Goal: Task Accomplishment & Management: Use online tool/utility

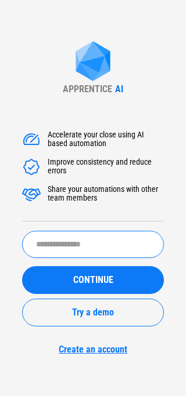
click at [99, 233] on input "text" at bounding box center [93, 244] width 142 height 27
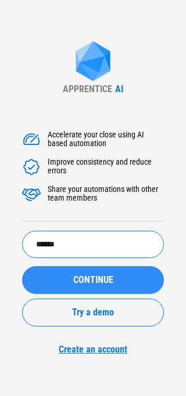
type input "******"
click at [88, 274] on button "CONTINUE" at bounding box center [93, 280] width 142 height 28
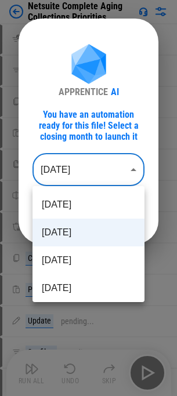
drag, startPoint x: 53, startPoint y: 161, endPoint x: 53, endPoint y: 178, distance: 16.8
click at [53, 162] on body "Netsuite Complete Aging Collections Priorities Clear All Filters pending... Set…" at bounding box center [88, 198] width 177 height 396
click at [53, 208] on li "[DATE]" at bounding box center [88, 205] width 112 height 28
type input "********"
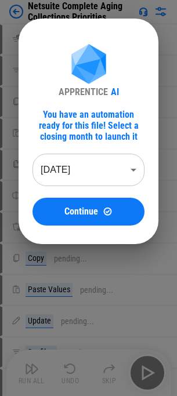
click at [56, 210] on div "Continue" at bounding box center [88, 211] width 84 height 10
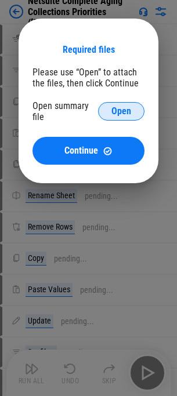
click at [108, 110] on button "Open" at bounding box center [121, 111] width 46 height 19
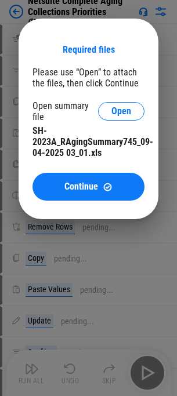
click at [100, 169] on div "Required files Please use “Open” to attach the files, then click Continue Open …" at bounding box center [88, 122] width 112 height 157
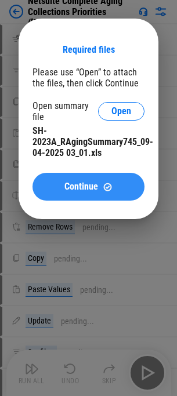
click at [99, 180] on button "Continue" at bounding box center [88, 187] width 112 height 28
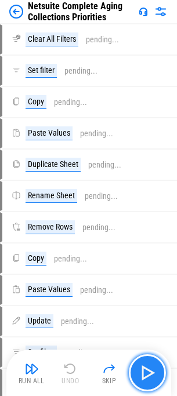
click at [144, 363] on button "button" at bounding box center [147, 372] width 37 height 37
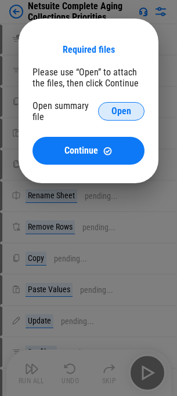
click at [122, 108] on span "Open" at bounding box center [121, 111] width 20 height 9
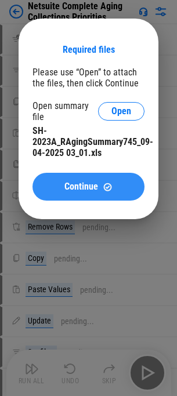
click at [95, 184] on span "Continue" at bounding box center [81, 186] width 34 height 9
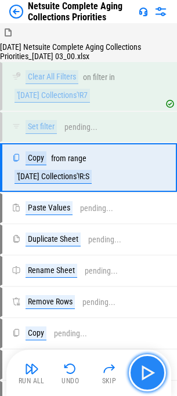
click at [140, 373] on img "button" at bounding box center [147, 373] width 19 height 19
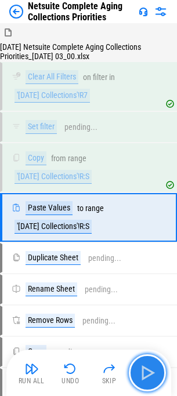
click at [140, 373] on img "button" at bounding box center [147, 373] width 19 height 19
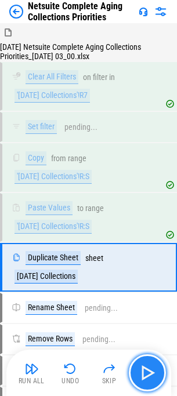
click at [140, 373] on img "button" at bounding box center [147, 373] width 19 height 19
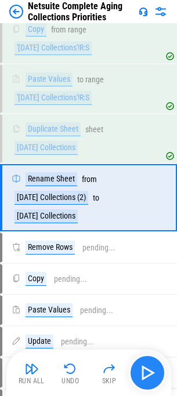
scroll to position [130, 0]
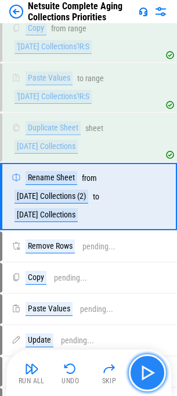
click at [151, 367] on img "button" at bounding box center [147, 373] width 19 height 19
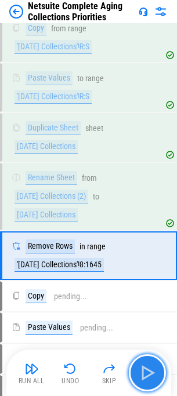
click at [151, 367] on img "button" at bounding box center [147, 373] width 19 height 19
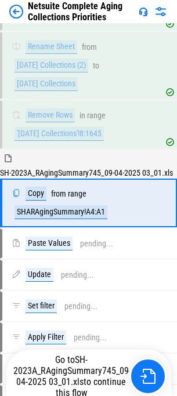
scroll to position [268, 0]
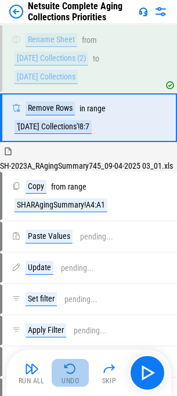
click at [74, 373] on img "button" at bounding box center [70, 369] width 14 height 14
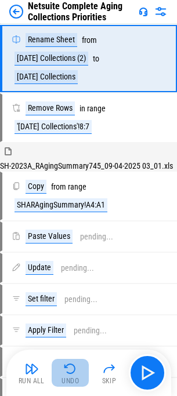
click at [73, 367] on img "button" at bounding box center [70, 369] width 14 height 14
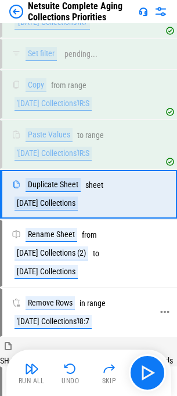
scroll to position [71, 0]
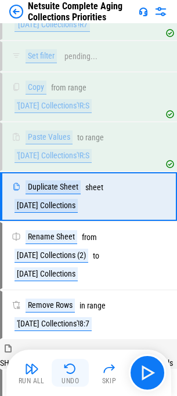
click at [76, 376] on button "Undo" at bounding box center [70, 373] width 37 height 28
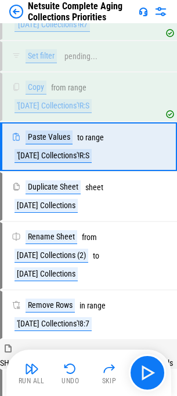
click at [63, 380] on div "Undo" at bounding box center [69, 381] width 17 height 7
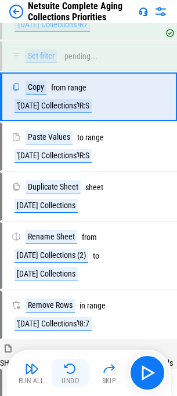
click at [88, 377] on button "Undo" at bounding box center [70, 373] width 37 height 28
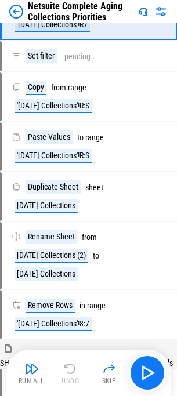
scroll to position [0, 0]
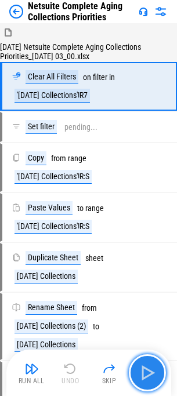
click at [159, 374] on button "button" at bounding box center [147, 372] width 37 height 37
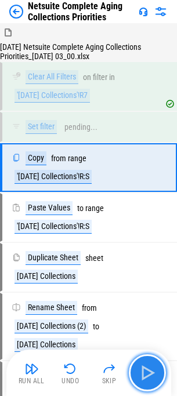
click at [144, 365] on img "button" at bounding box center [147, 373] width 19 height 19
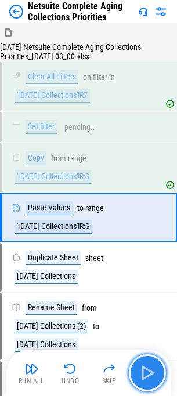
click at [144, 365] on img "button" at bounding box center [147, 373] width 19 height 19
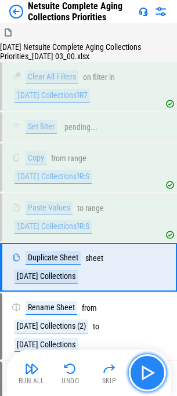
click at [144, 365] on img "button" at bounding box center [147, 373] width 19 height 19
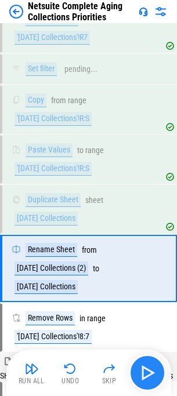
scroll to position [130, 0]
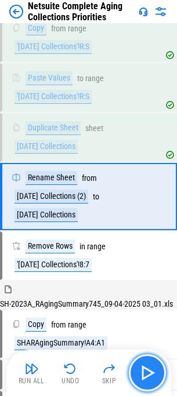
click at [144, 365] on img "button" at bounding box center [147, 373] width 19 height 19
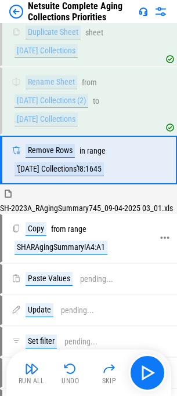
scroll to position [246, 0]
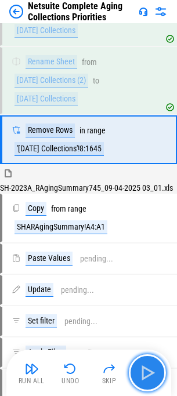
click at [147, 361] on button "button" at bounding box center [147, 372] width 37 height 37
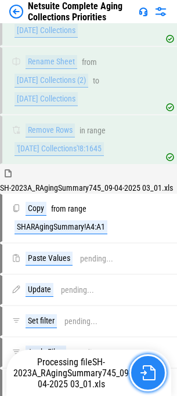
click at [147, 365] on button "button" at bounding box center [147, 372] width 37 height 37
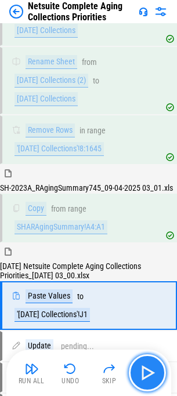
click at [142, 371] on img "button" at bounding box center [147, 373] width 19 height 19
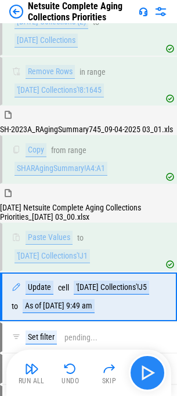
scroll to position [416, 0]
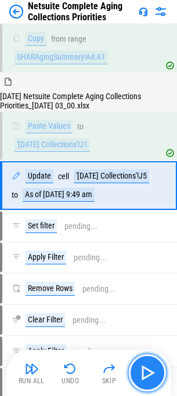
click at [142, 371] on img "button" at bounding box center [147, 373] width 19 height 19
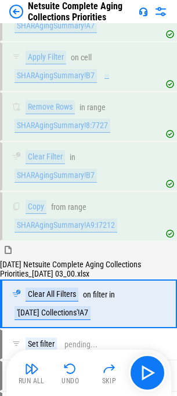
scroll to position [942, 0]
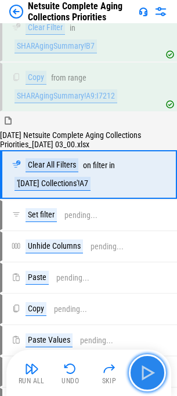
click at [142, 367] on img "button" at bounding box center [147, 373] width 19 height 19
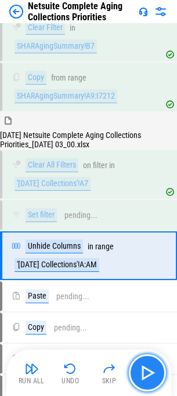
click at [142, 367] on img "button" at bounding box center [147, 373] width 19 height 19
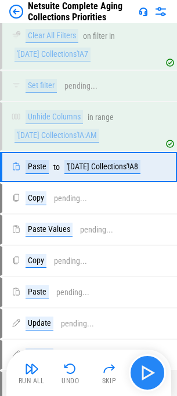
scroll to position [1073, 0]
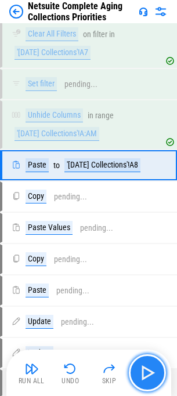
click at [142, 367] on img "button" at bounding box center [147, 373] width 19 height 19
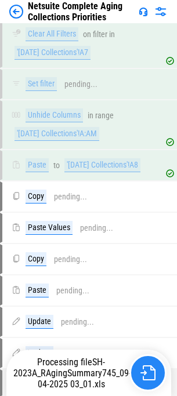
click at [142, 367] on img "button" at bounding box center [147, 372] width 15 height 15
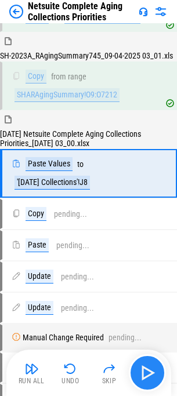
scroll to position [1240, 0]
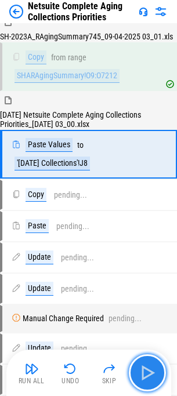
click at [143, 370] on img "button" at bounding box center [147, 373] width 19 height 19
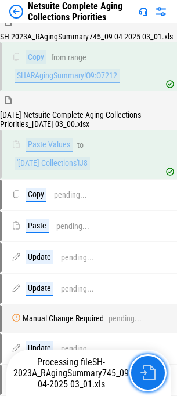
click at [143, 370] on img "button" at bounding box center [147, 372] width 15 height 15
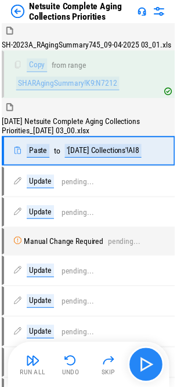
scroll to position [1408, 0]
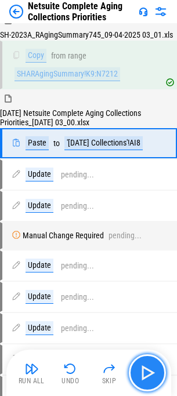
click at [143, 368] on img "button" at bounding box center [147, 373] width 19 height 19
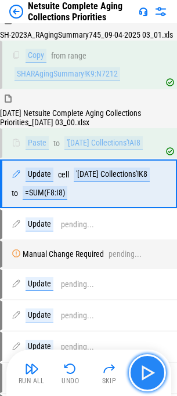
click at [141, 371] on img "button" at bounding box center [147, 373] width 19 height 19
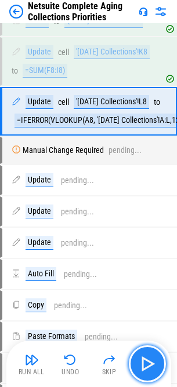
click at [141, 371] on img "button" at bounding box center [147, 364] width 19 height 19
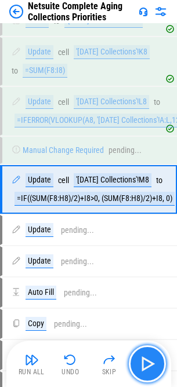
click at [141, 371] on img "button" at bounding box center [147, 364] width 19 height 19
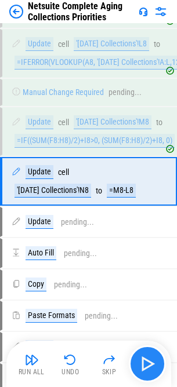
scroll to position [1659, 0]
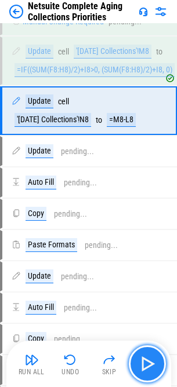
click at [141, 371] on img "button" at bounding box center [147, 364] width 19 height 19
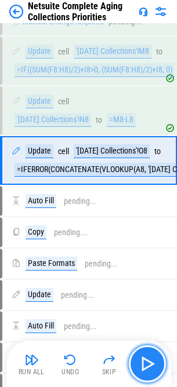
click at [159, 364] on button "button" at bounding box center [147, 364] width 37 height 37
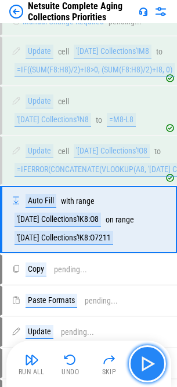
click at [155, 363] on img "button" at bounding box center [147, 364] width 19 height 19
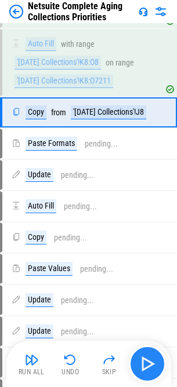
scroll to position [1827, 0]
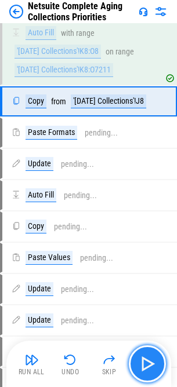
click at [155, 363] on img "button" at bounding box center [147, 364] width 19 height 19
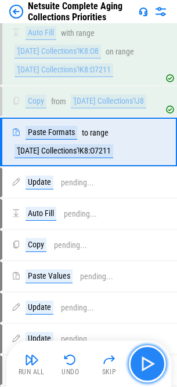
click at [155, 363] on img "button" at bounding box center [147, 364] width 19 height 19
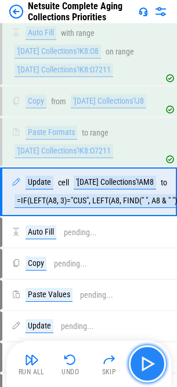
click at [154, 360] on img "button" at bounding box center [147, 364] width 19 height 19
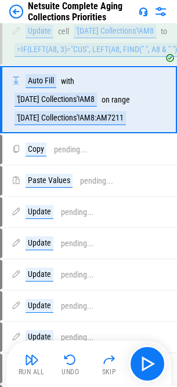
scroll to position [1986, 0]
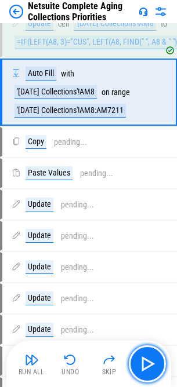
click at [154, 360] on img "button" at bounding box center [147, 364] width 19 height 19
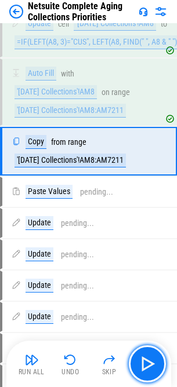
click at [154, 360] on img "button" at bounding box center [147, 364] width 19 height 19
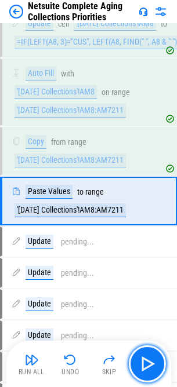
click at [154, 360] on img "button" at bounding box center [147, 364] width 19 height 19
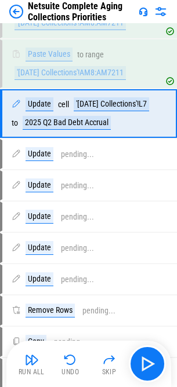
scroll to position [2154, 0]
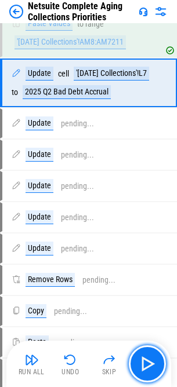
click at [154, 360] on img "button" at bounding box center [147, 364] width 19 height 19
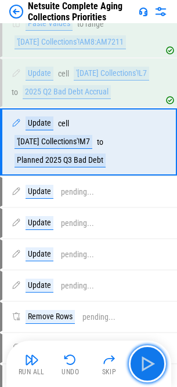
click at [154, 360] on img "button" at bounding box center [147, 364] width 19 height 19
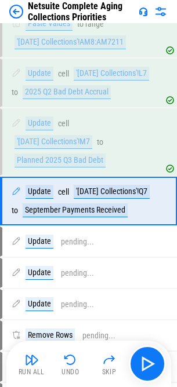
scroll to position [2289, 0]
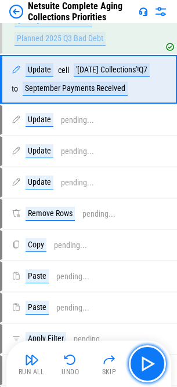
click at [154, 360] on img "button" at bounding box center [147, 364] width 19 height 19
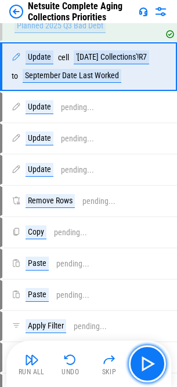
click at [154, 360] on img "button" at bounding box center [147, 364] width 19 height 19
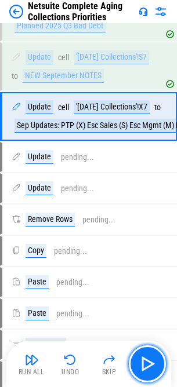
click at [154, 360] on img "button" at bounding box center [147, 364] width 19 height 19
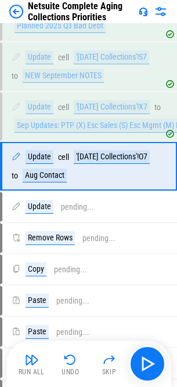
scroll to position [2410, 0]
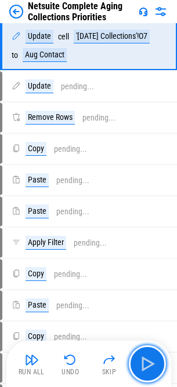
click at [154, 360] on img "button" at bounding box center [147, 364] width 19 height 19
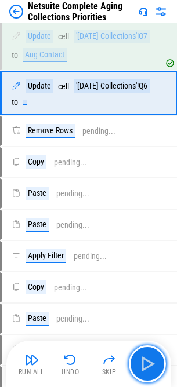
click at [154, 360] on img "button" at bounding box center [147, 364] width 19 height 19
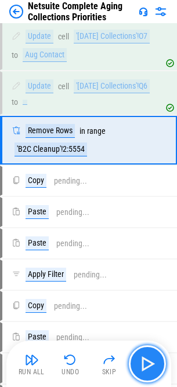
click at [154, 360] on img "button" at bounding box center [147, 364] width 19 height 19
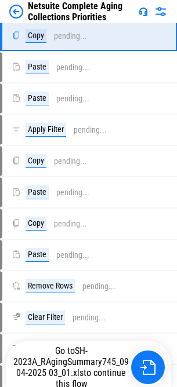
scroll to position [2559, 0]
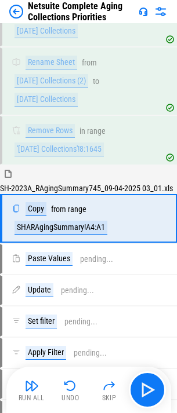
scroll to position [259, 0]
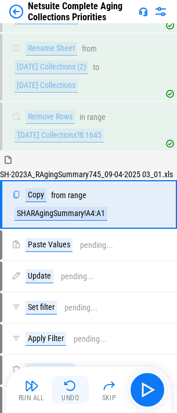
click at [76, 386] on img "button" at bounding box center [70, 386] width 14 height 14
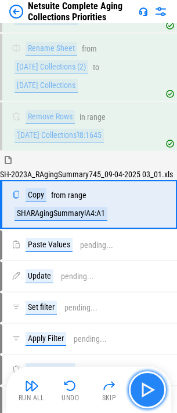
click at [146, 382] on img "button" at bounding box center [147, 390] width 19 height 19
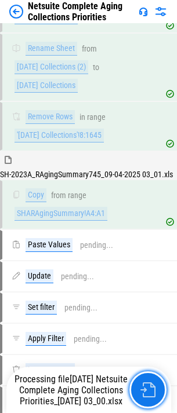
click at [146, 382] on button "button" at bounding box center [147, 390] width 37 height 37
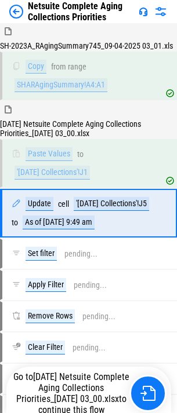
scroll to position [407, 0]
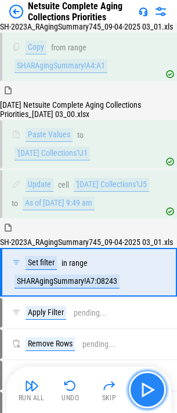
click at [142, 386] on img "button" at bounding box center [147, 390] width 19 height 19
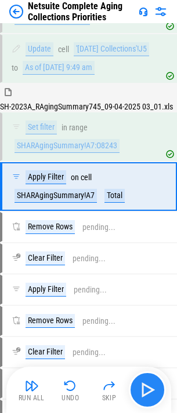
scroll to position [545, 0]
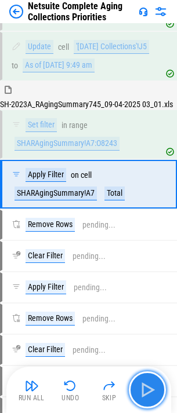
click at [142, 386] on img "button" at bounding box center [147, 390] width 19 height 19
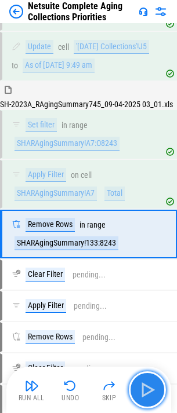
click at [142, 386] on img "button" at bounding box center [147, 390] width 19 height 19
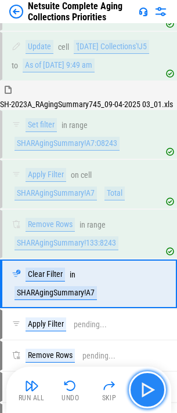
click at [143, 383] on img "button" at bounding box center [147, 390] width 19 height 19
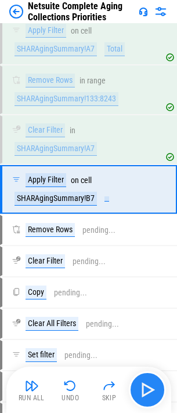
scroll to position [695, 0]
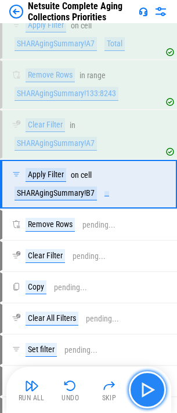
click at [143, 383] on img "button" at bounding box center [147, 390] width 19 height 19
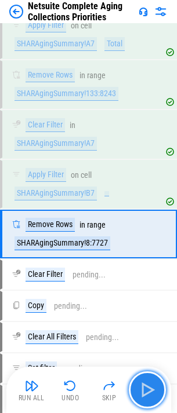
click at [143, 383] on img "button" at bounding box center [147, 390] width 19 height 19
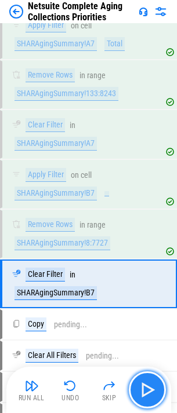
click at [140, 384] on img "button" at bounding box center [147, 390] width 19 height 19
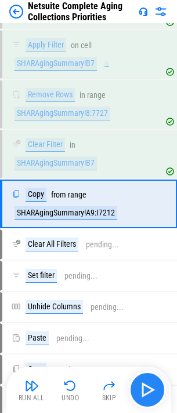
scroll to position [844, 0]
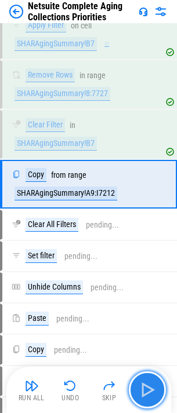
click at [140, 384] on img "button" at bounding box center [147, 390] width 19 height 19
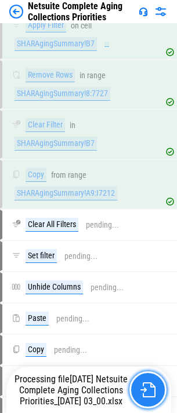
click at [144, 393] on img "button" at bounding box center [147, 390] width 15 height 15
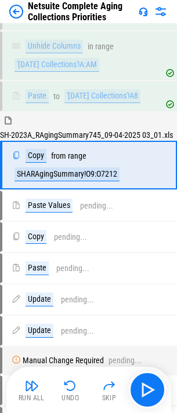
scroll to position [1143, 0]
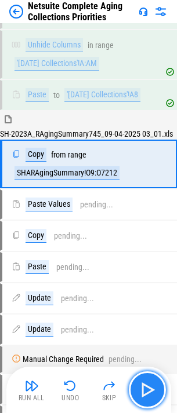
click at [142, 384] on img "button" at bounding box center [147, 390] width 19 height 19
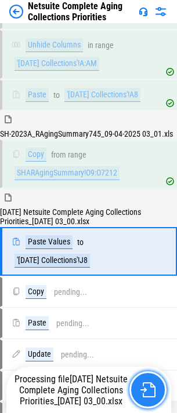
click at [143, 387] on img "button" at bounding box center [147, 390] width 15 height 15
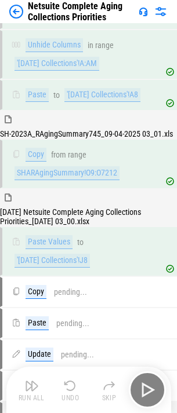
click at [143, 387] on div "Run All Undo Skip" at bounding box center [89, 390] width 153 height 37
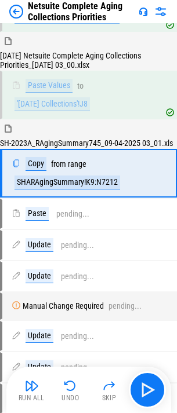
scroll to position [1311, 0]
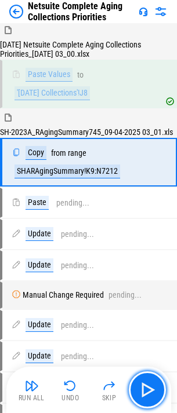
click at [143, 387] on img "button" at bounding box center [147, 390] width 19 height 19
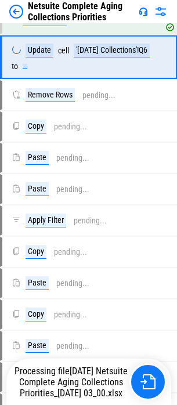
scroll to position [2460, 0]
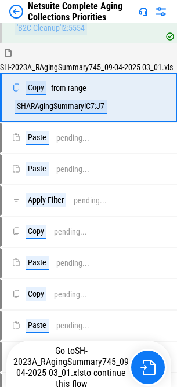
scroll to position [2534, 0]
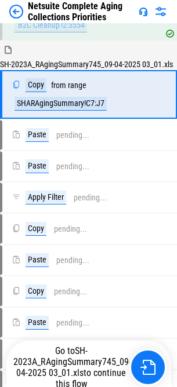
click at [15, 14] on img at bounding box center [16, 12] width 14 height 14
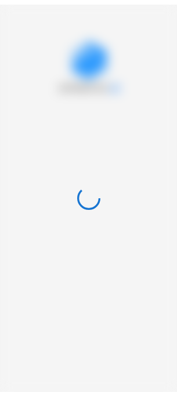
scroll to position [0, 0]
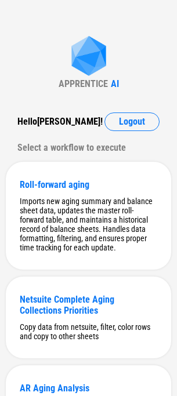
click at [20, 29] on div "APPRENTICE AI Hello [PERSON_NAME] ! Logout Select a workflow to execute Roll-fo…" at bounding box center [88, 227] width 177 height 454
click at [84, 314] on div "Netsuite Complete Aging Collections Priorities" at bounding box center [88, 305] width 137 height 22
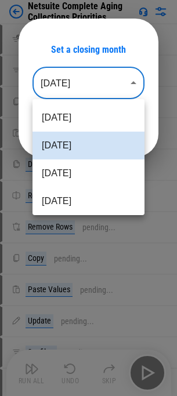
click at [81, 95] on body "Netsuite Complete Aging Collections Priorities Clear All Filters pending... Set…" at bounding box center [88, 198] width 177 height 396
click at [82, 125] on li "Sep 2025" at bounding box center [88, 118] width 112 height 28
type input "********"
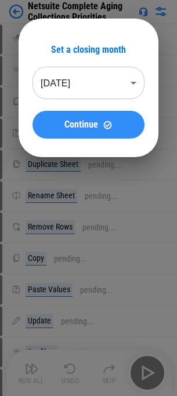
click at [82, 127] on span "Continue" at bounding box center [81, 124] width 34 height 9
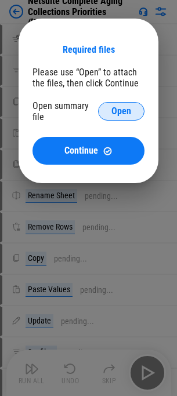
click at [108, 114] on button "Open" at bounding box center [121, 111] width 46 height 19
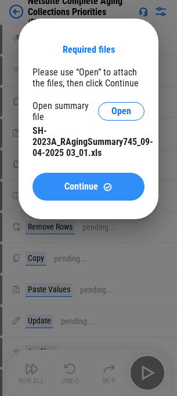
click at [90, 175] on button "Continue" at bounding box center [88, 187] width 112 height 28
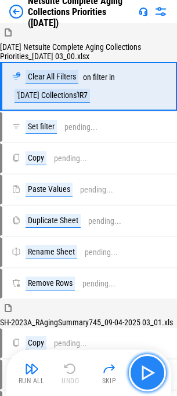
click at [144, 369] on img "button" at bounding box center [147, 373] width 19 height 19
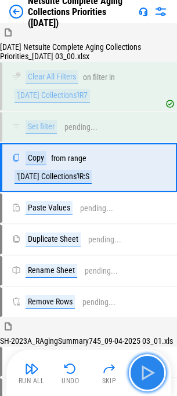
click at [148, 370] on img "button" at bounding box center [147, 373] width 19 height 19
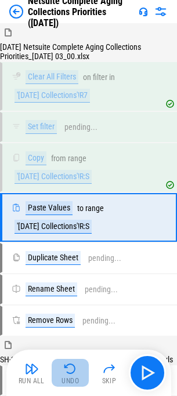
click at [64, 374] on img "button" at bounding box center [70, 369] width 14 height 14
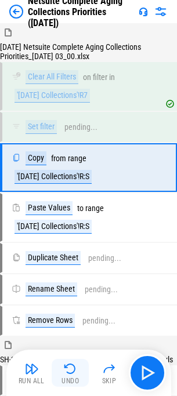
click at [67, 373] on img "button" at bounding box center [70, 369] width 14 height 14
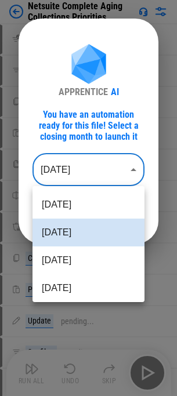
click at [95, 173] on body "Netsuite Complete Aging Collections Priorities Clear All Filters pending... Set…" at bounding box center [88, 198] width 177 height 396
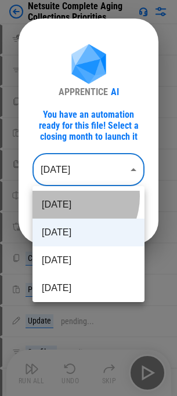
click at [67, 198] on li "Sep 2025" at bounding box center [88, 205] width 112 height 28
type input "********"
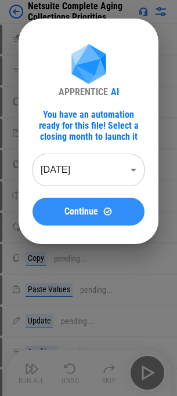
click at [101, 208] on div "Continue" at bounding box center [88, 211] width 84 height 10
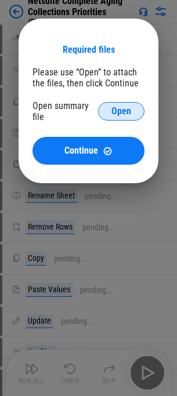
click at [118, 113] on span "Open" at bounding box center [121, 111] width 20 height 9
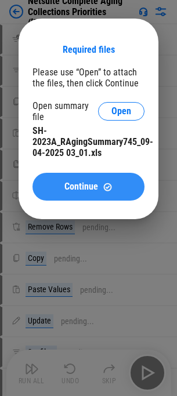
click at [70, 191] on span "Continue" at bounding box center [81, 186] width 34 height 9
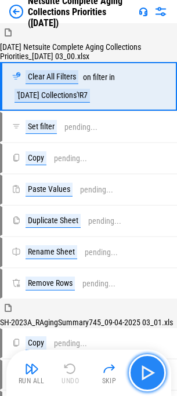
click at [138, 373] on img "button" at bounding box center [147, 373] width 19 height 19
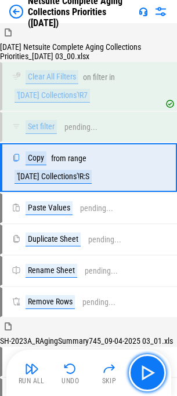
click at [161, 371] on button "button" at bounding box center [147, 372] width 37 height 37
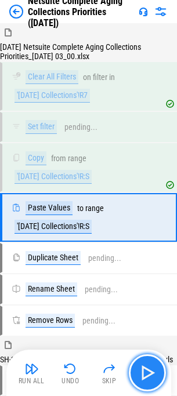
click at [157, 372] on img "button" at bounding box center [147, 373] width 19 height 19
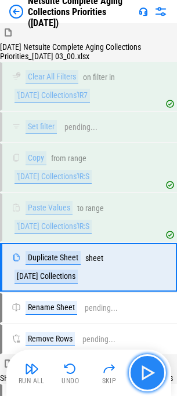
click at [149, 368] on img "button" at bounding box center [147, 373] width 19 height 19
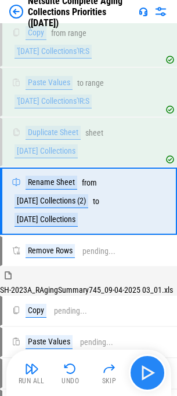
scroll to position [130, 0]
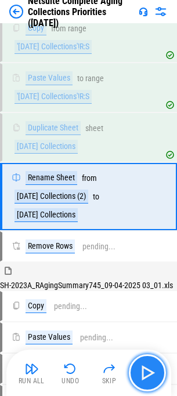
click at [149, 368] on img "button" at bounding box center [147, 373] width 19 height 19
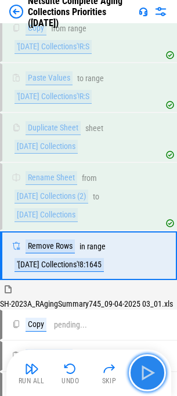
click at [139, 371] on img "button" at bounding box center [147, 373] width 19 height 19
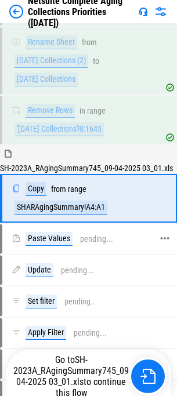
scroll to position [268, 0]
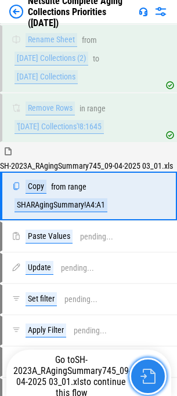
click at [136, 372] on button "button" at bounding box center [147, 376] width 37 height 37
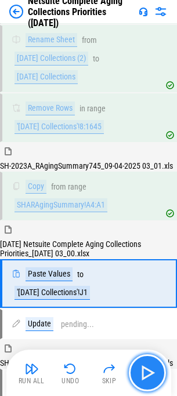
click at [146, 373] on img "button" at bounding box center [147, 373] width 19 height 19
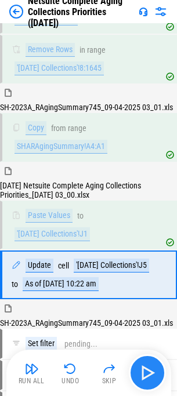
scroll to position [416, 0]
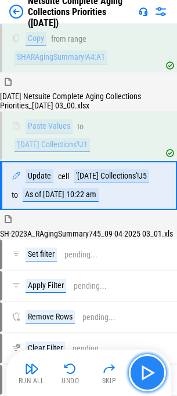
click at [146, 373] on img "button" at bounding box center [147, 373] width 19 height 19
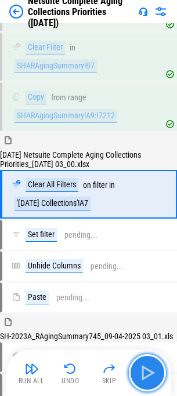
scroll to position [942, 0]
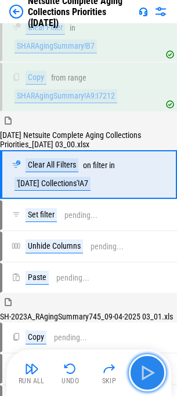
click at [146, 374] on img "button" at bounding box center [147, 373] width 19 height 19
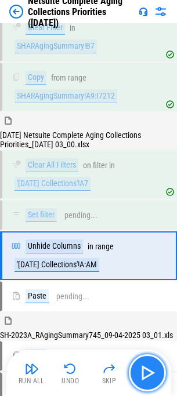
click at [150, 368] on img "button" at bounding box center [147, 373] width 19 height 19
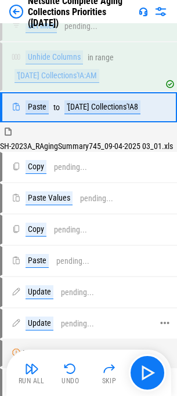
scroll to position [1073, 0]
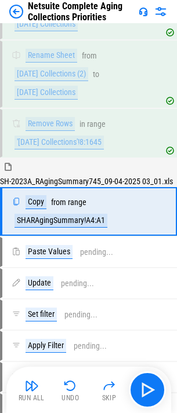
scroll to position [259, 0]
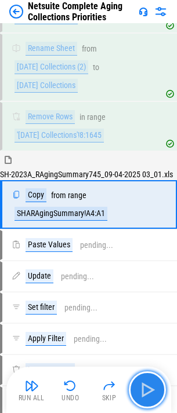
click at [143, 377] on button "button" at bounding box center [147, 390] width 37 height 37
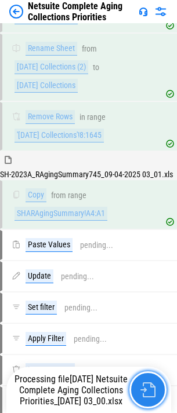
click at [142, 394] on img "button" at bounding box center [147, 390] width 15 height 15
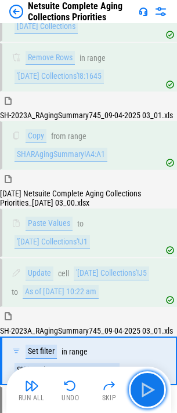
click at [146, 383] on img "button" at bounding box center [147, 390] width 19 height 19
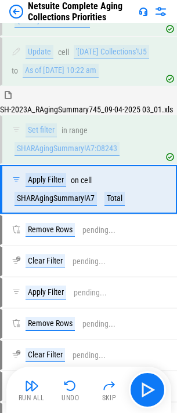
scroll to position [545, 0]
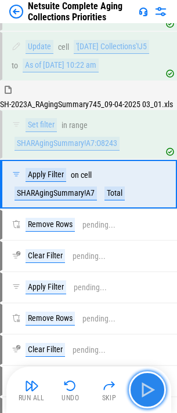
click at [146, 396] on img "button" at bounding box center [147, 390] width 19 height 19
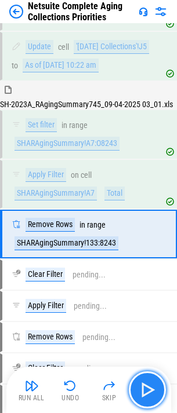
click at [143, 391] on img "button" at bounding box center [147, 390] width 19 height 19
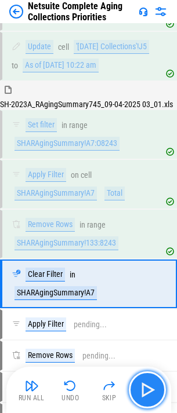
click at [151, 383] on img "button" at bounding box center [147, 390] width 19 height 19
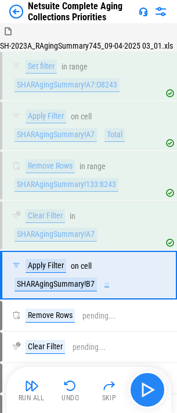
scroll to position [695, 0]
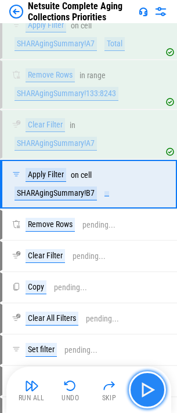
click at [148, 387] on img "button" at bounding box center [147, 390] width 19 height 19
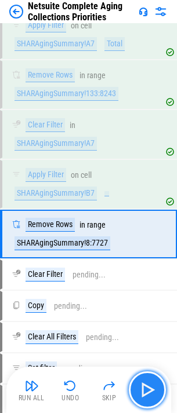
click at [139, 395] on img "button" at bounding box center [147, 390] width 19 height 19
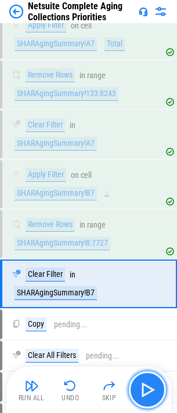
click at [150, 396] on img "button" at bounding box center [147, 390] width 19 height 19
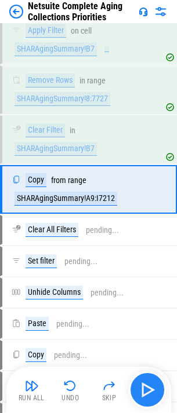
scroll to position [844, 0]
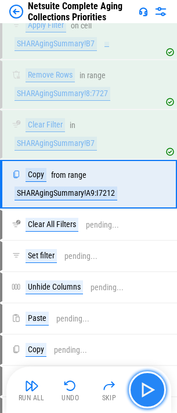
click at [150, 390] on img "button" at bounding box center [147, 390] width 19 height 19
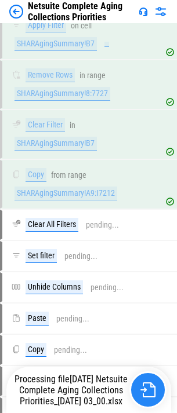
click at [151, 394] on img "button" at bounding box center [147, 390] width 15 height 15
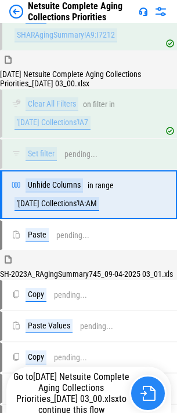
scroll to position [1014, 0]
